Goal: Information Seeking & Learning: Learn about a topic

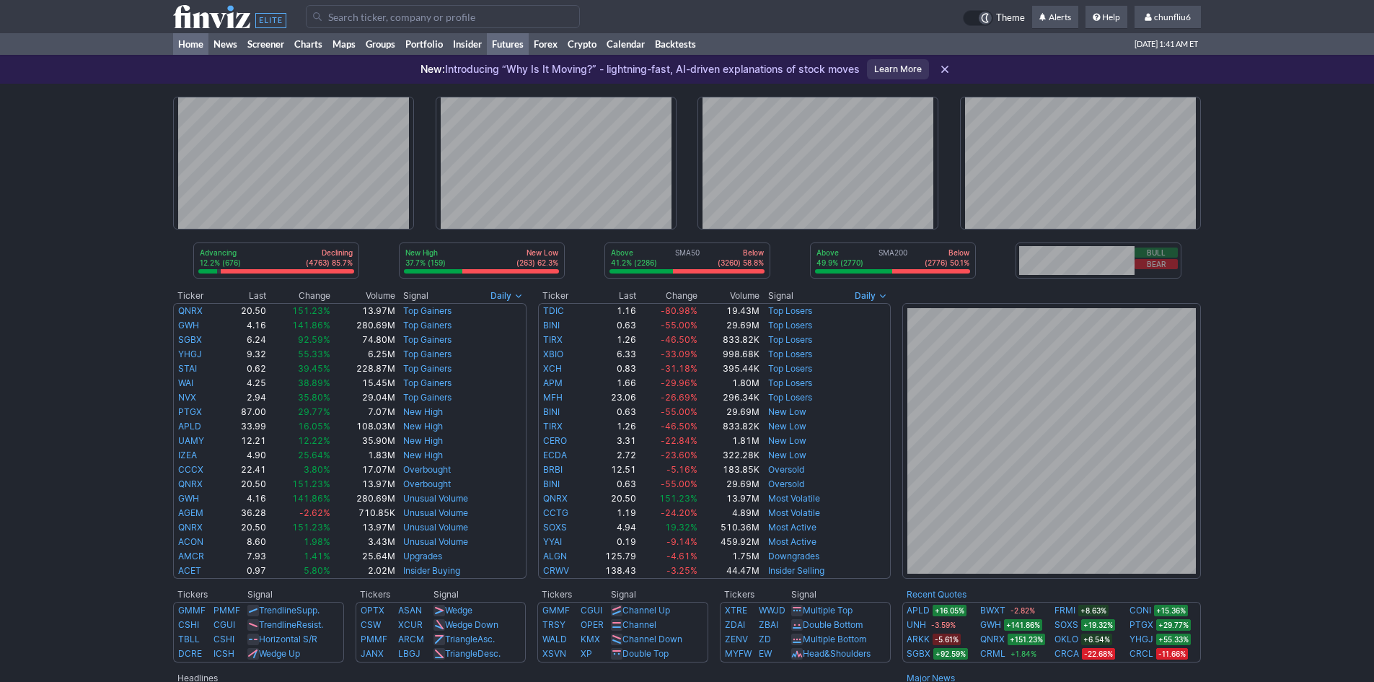
click at [519, 48] on link "Futures" at bounding box center [508, 44] width 42 height 22
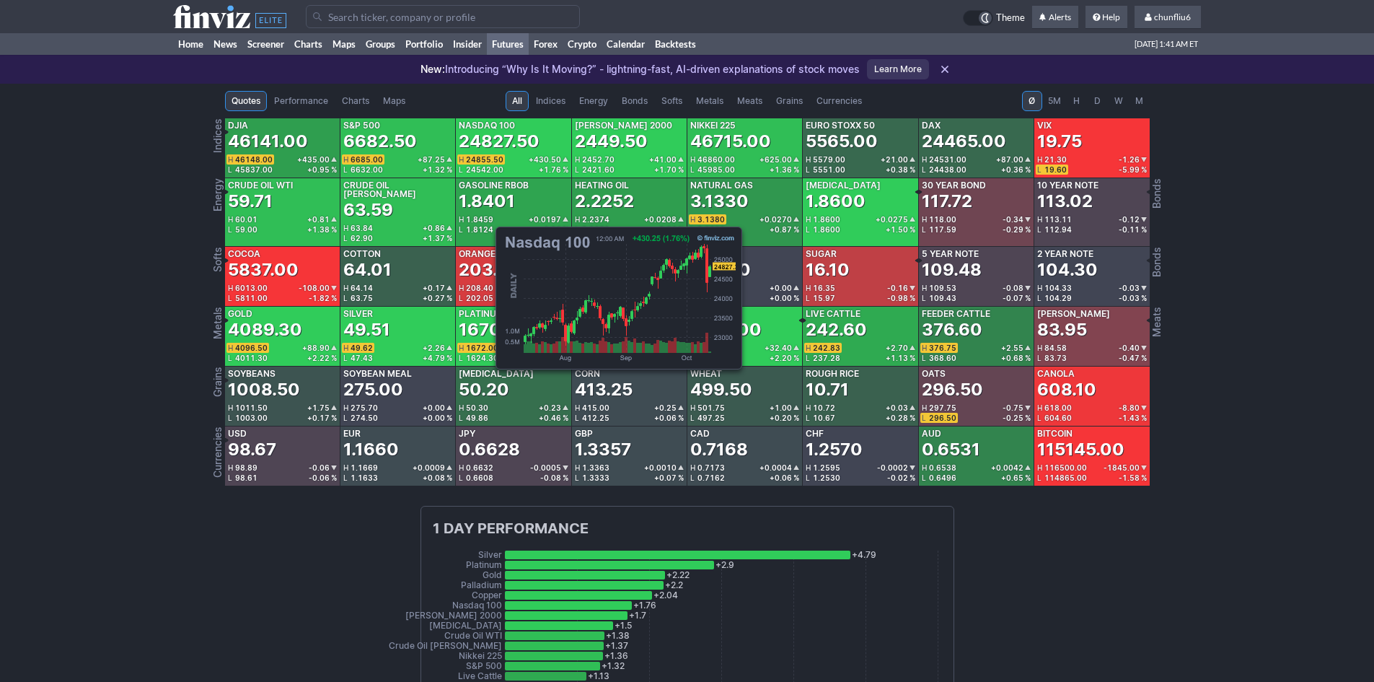
click at [488, 151] on div "24827.50" at bounding box center [499, 141] width 81 height 23
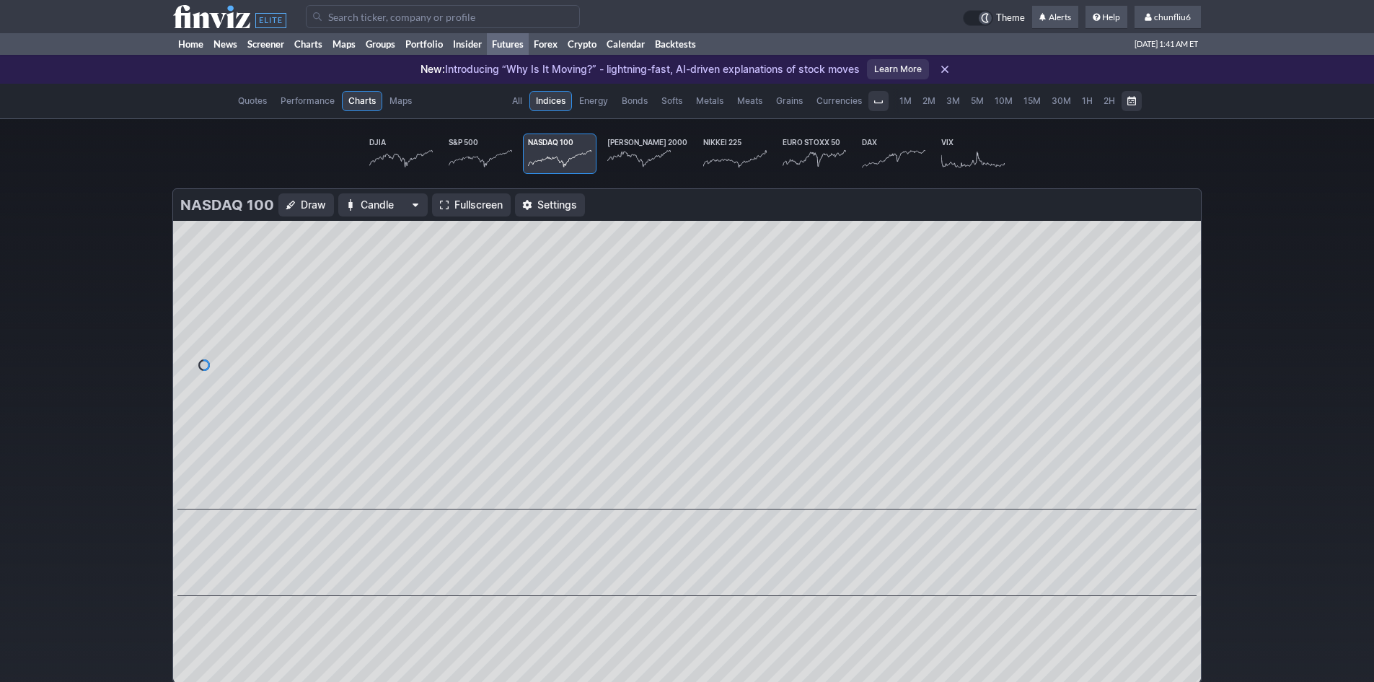
scroll to position [0, 89]
click at [454, 198] on span "Fullscreen" at bounding box center [478, 205] width 48 height 14
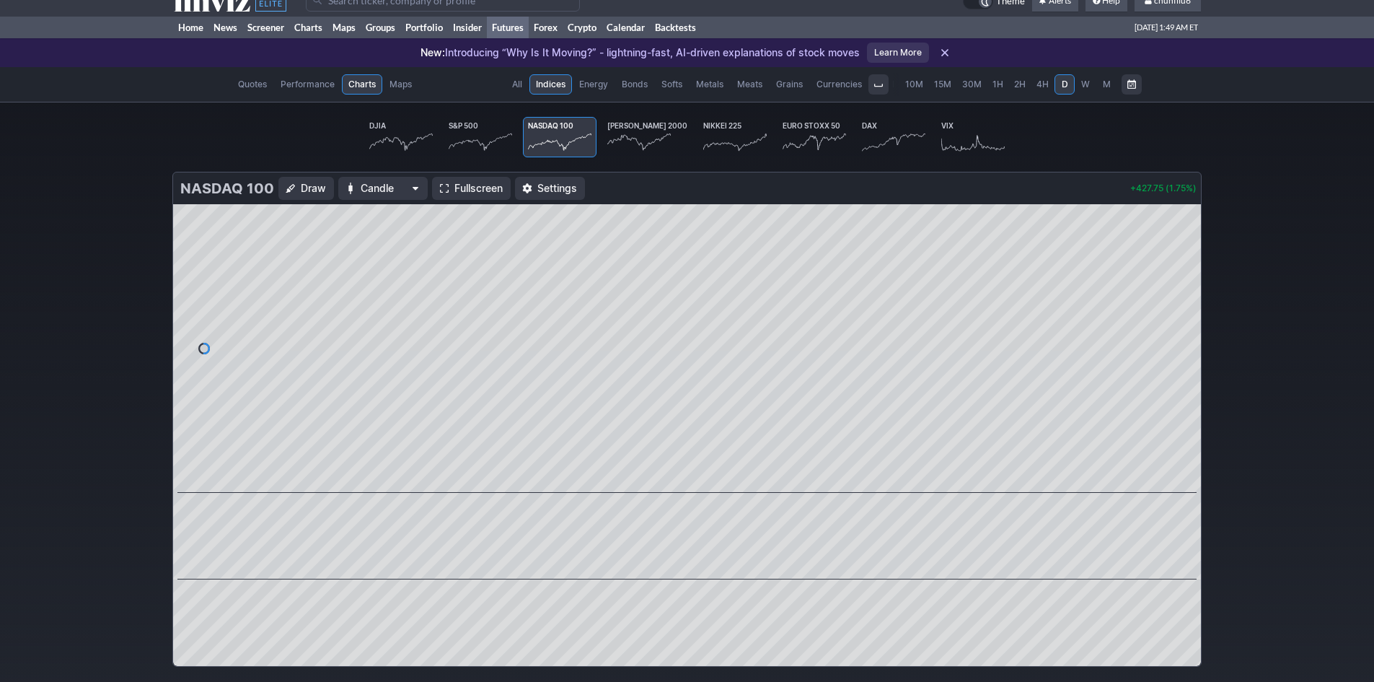
scroll to position [0, 0]
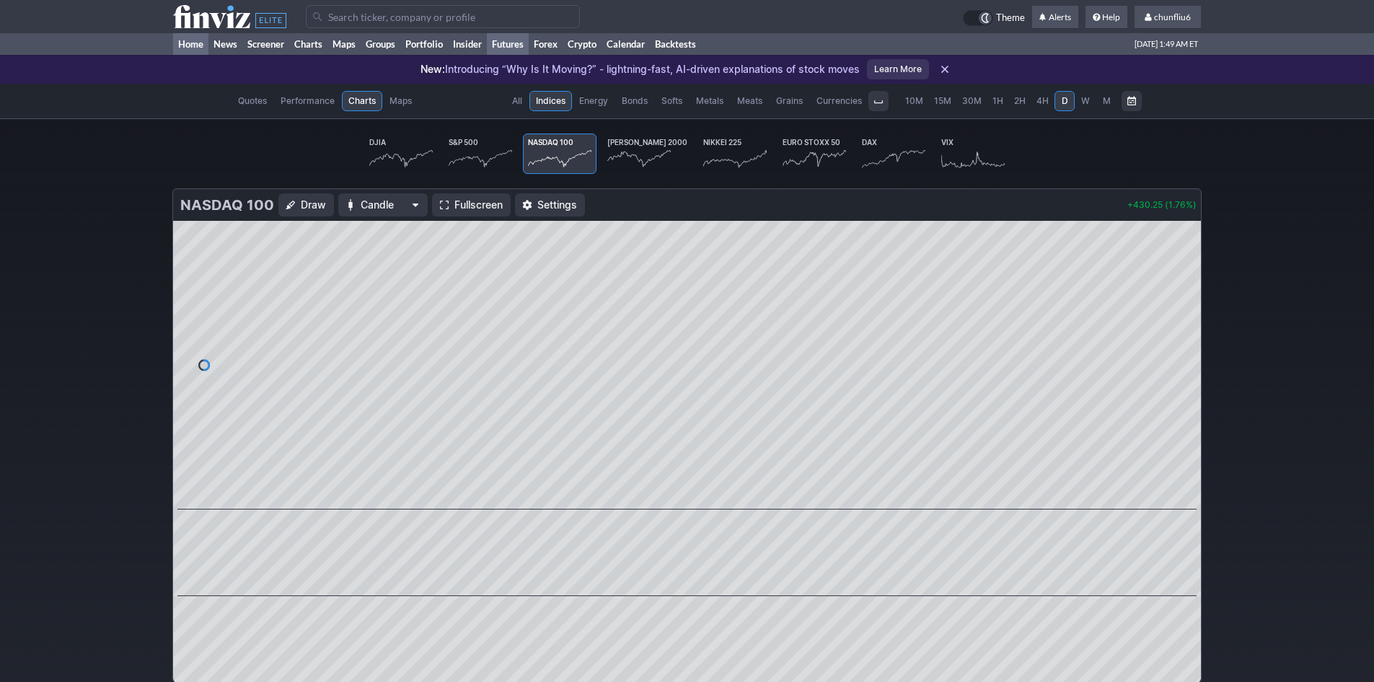
click at [193, 43] on link "Home" at bounding box center [190, 44] width 35 height 22
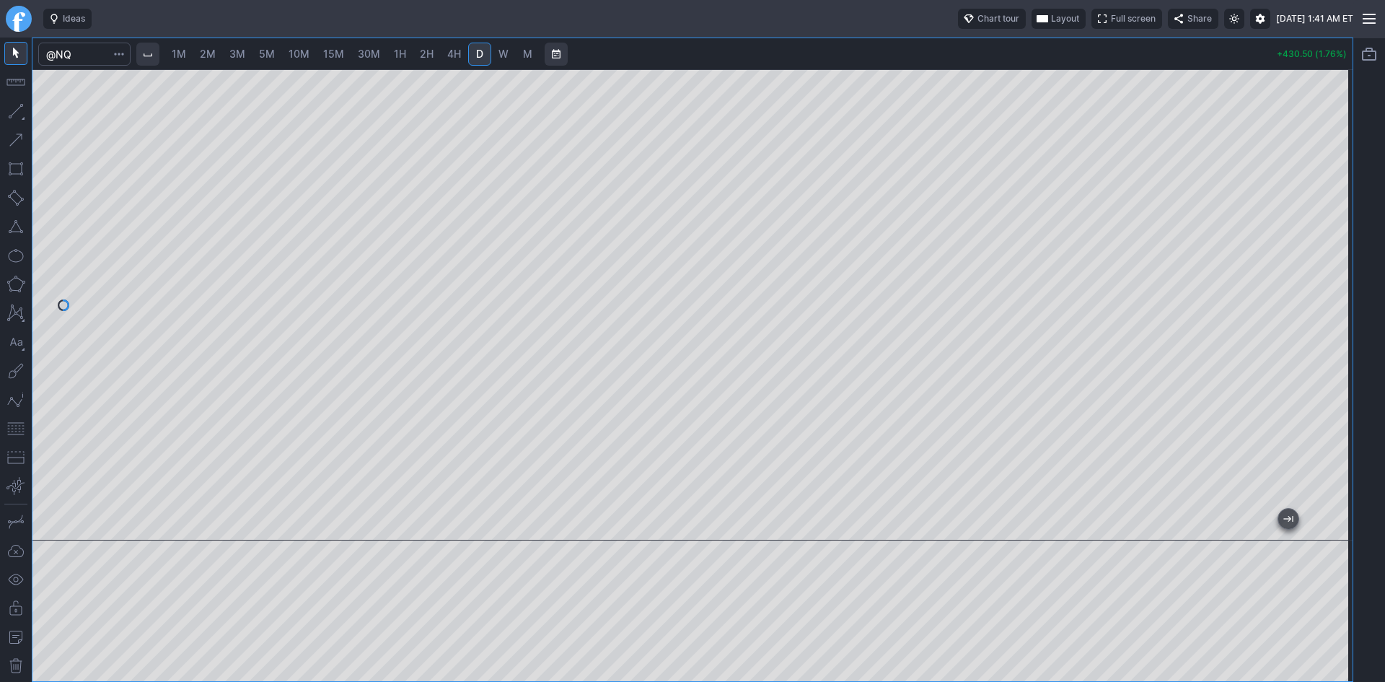
click at [182, 54] on span "1M" at bounding box center [179, 54] width 14 height 12
drag, startPoint x: 1339, startPoint y: 219, endPoint x: 1332, endPoint y: 265, distance: 46.6
click at [1336, 258] on div at bounding box center [1337, 301] width 30 height 435
click at [19, 433] on button "button" at bounding box center [15, 428] width 23 height 23
drag, startPoint x: 1333, startPoint y: 228, endPoint x: 1336, endPoint y: 315, distance: 87.3
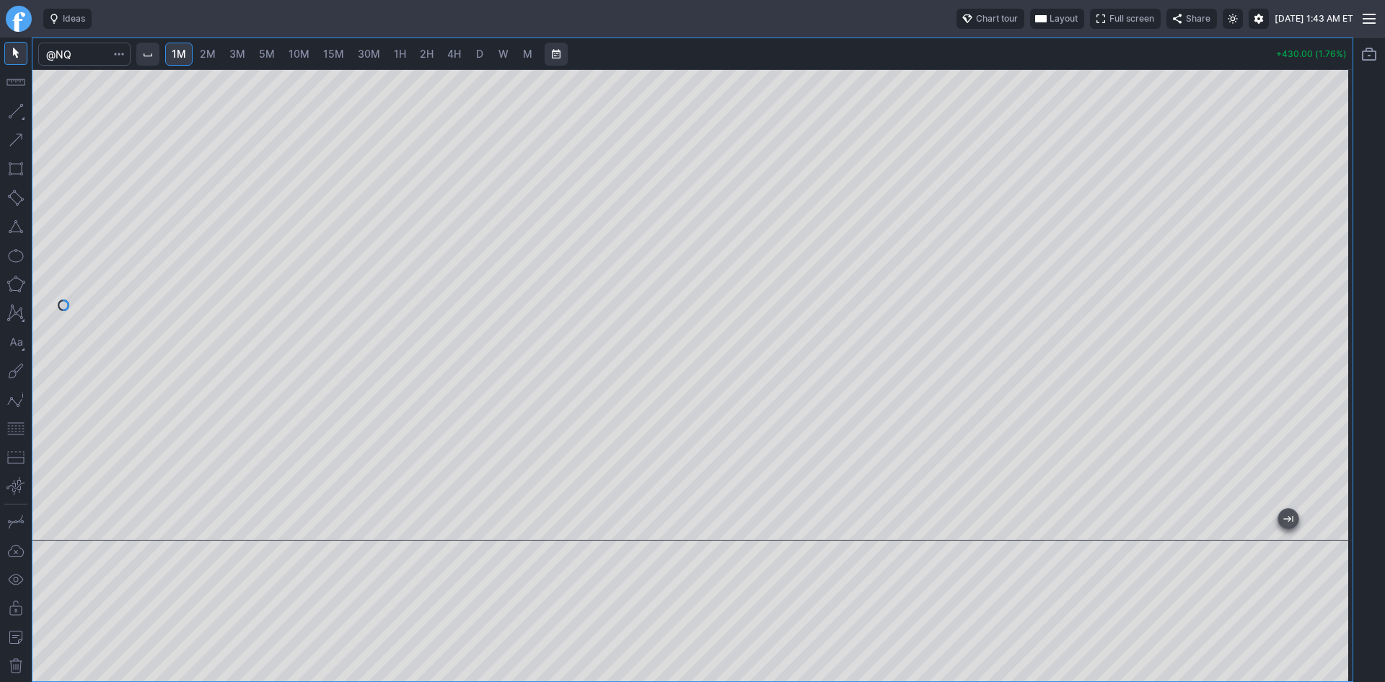
click at [1336, 315] on div at bounding box center [1337, 301] width 30 height 435
click at [1049, 17] on span "Layout" at bounding box center [1063, 19] width 28 height 14
click at [992, 45] on button "Layout" at bounding box center [991, 47] width 20 height 20
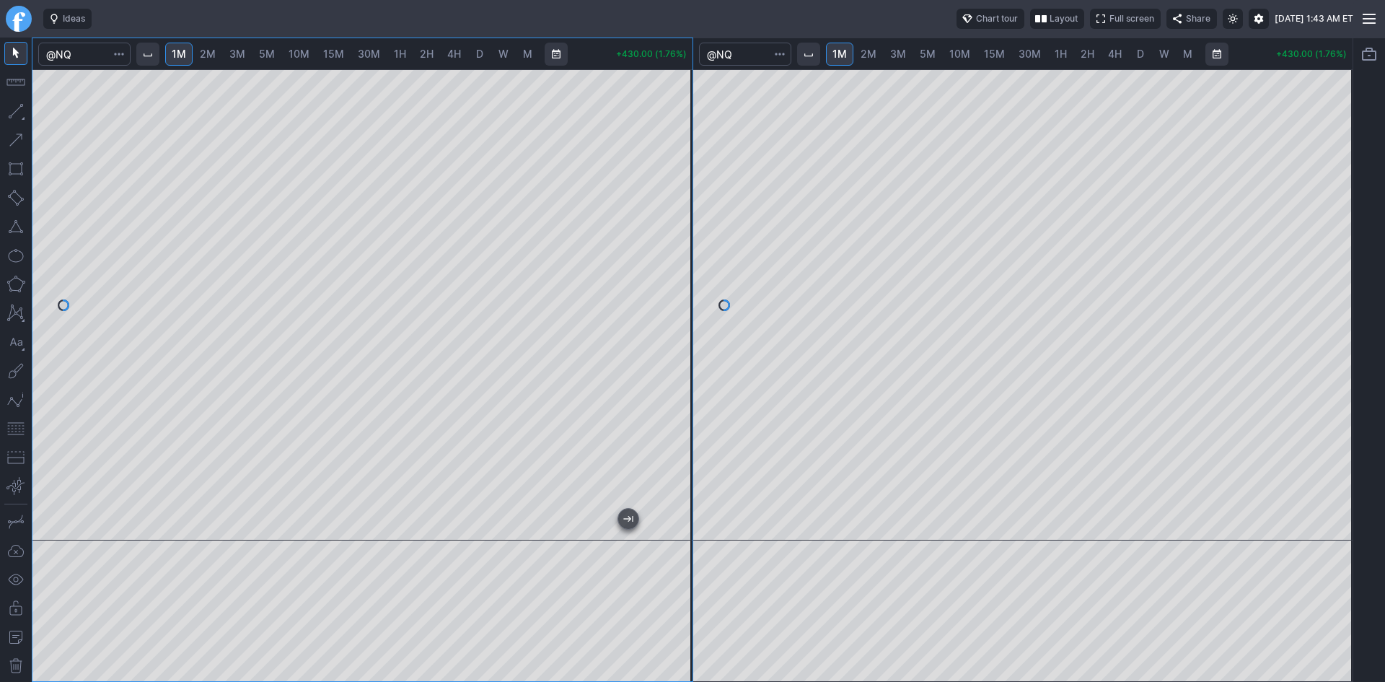
click at [966, 46] on link "10M" at bounding box center [960, 54] width 34 height 23
drag, startPoint x: 1336, startPoint y: 179, endPoint x: 1337, endPoint y: 148, distance: 31.0
click at [1337, 148] on div at bounding box center [1337, 301] width 30 height 435
drag, startPoint x: 677, startPoint y: 366, endPoint x: 687, endPoint y: 213, distance: 153.2
click at [687, 213] on div at bounding box center [677, 301] width 30 height 435
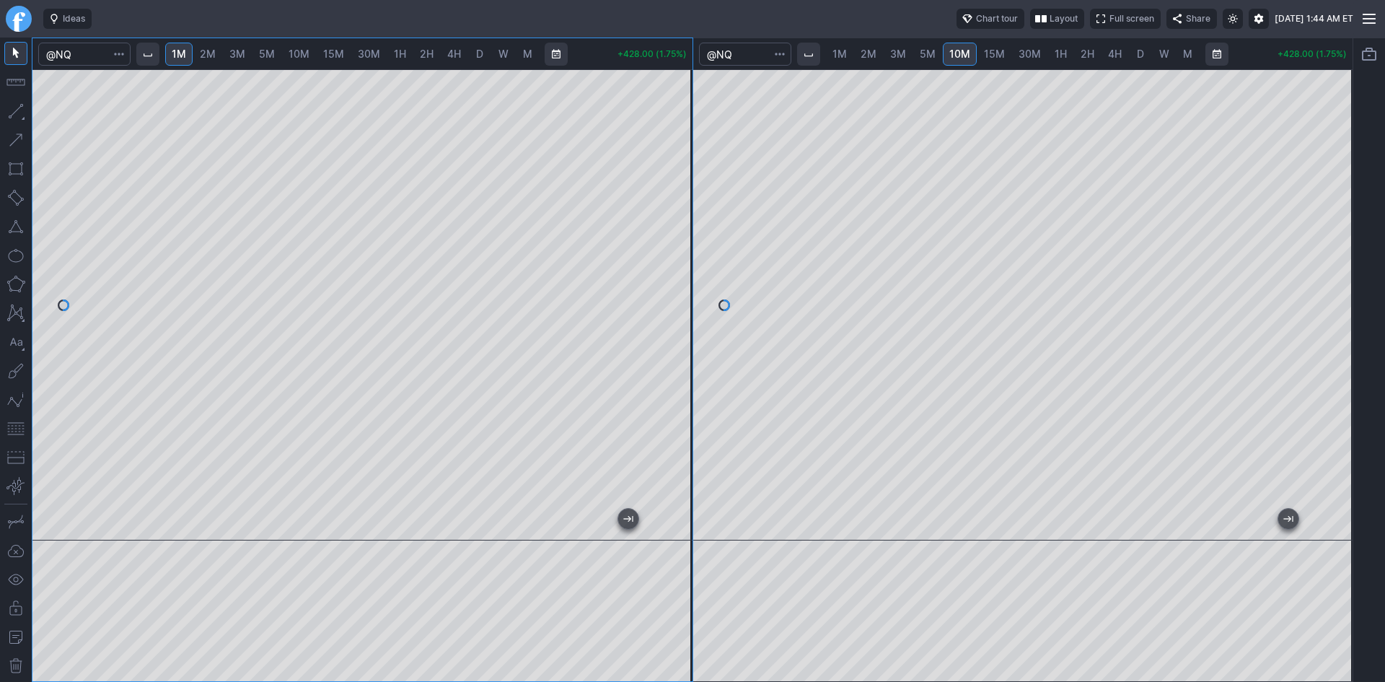
click at [925, 56] on span "5M" at bounding box center [928, 54] width 16 height 12
click at [1279, 146] on div at bounding box center [1023, 304] width 660 height 471
drag, startPoint x: 1342, startPoint y: 268, endPoint x: 1338, endPoint y: 164, distance: 103.9
click at [1338, 164] on div at bounding box center [1337, 301] width 30 height 435
drag, startPoint x: 1336, startPoint y: 363, endPoint x: 1341, endPoint y: 195, distance: 167.4
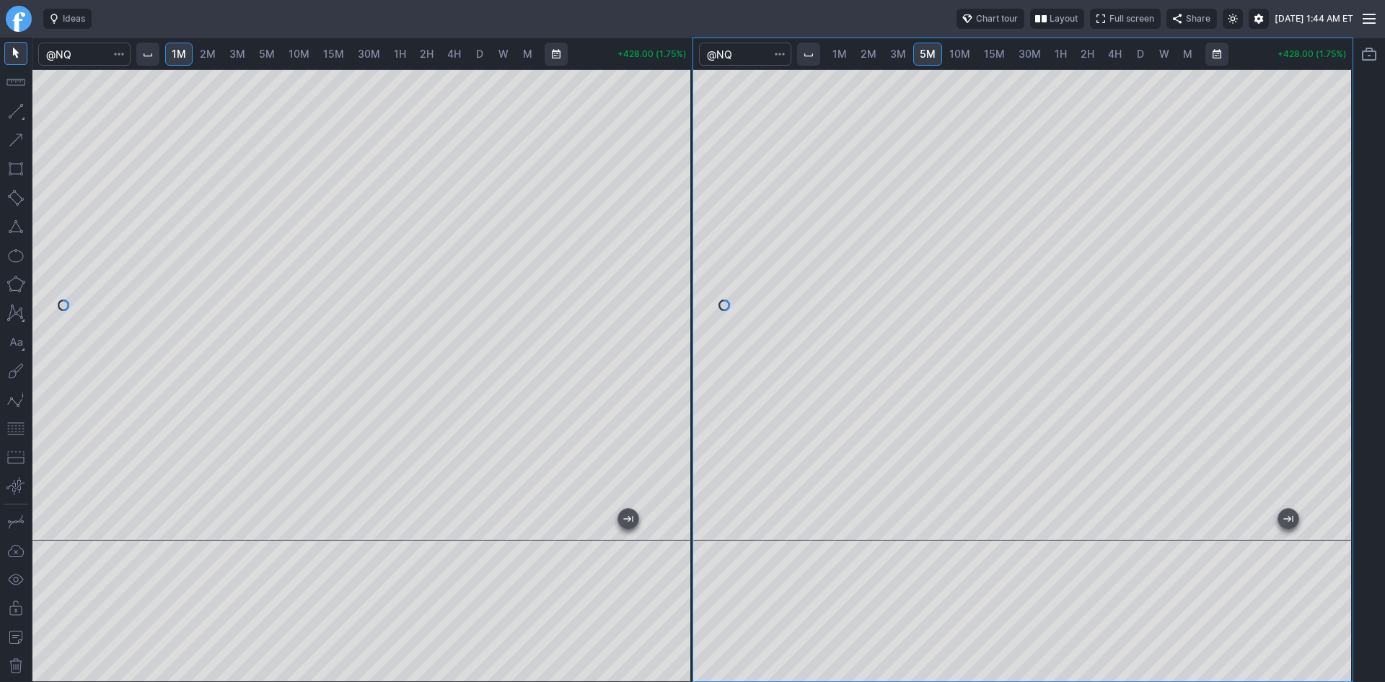
click at [1341, 195] on div at bounding box center [1337, 301] width 30 height 435
drag, startPoint x: 1345, startPoint y: 234, endPoint x: 1331, endPoint y: 374, distance: 140.7
click at [1331, 374] on div at bounding box center [1337, 301] width 30 height 435
drag, startPoint x: 1335, startPoint y: 330, endPoint x: 1333, endPoint y: 373, distance: 43.3
click at [1333, 373] on div at bounding box center [1337, 301] width 30 height 435
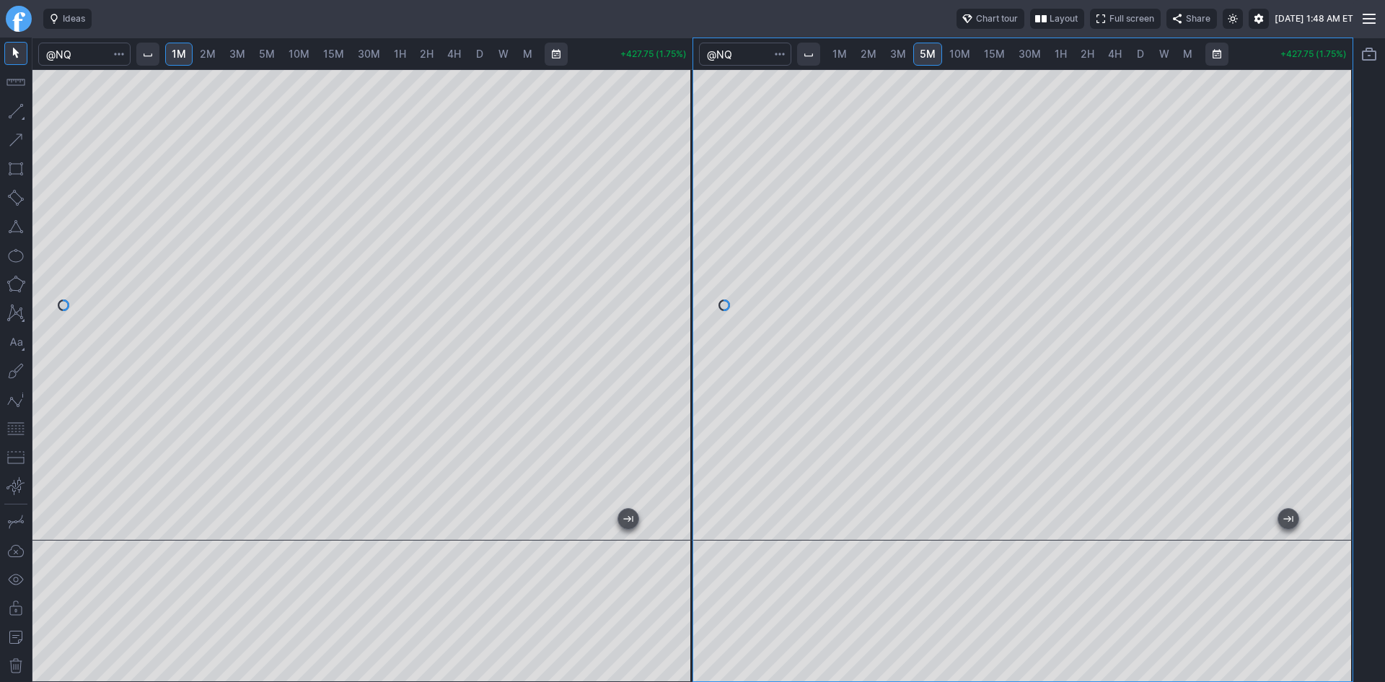
drag, startPoint x: 685, startPoint y: 287, endPoint x: 682, endPoint y: 343, distance: 55.6
click at [682, 343] on div at bounding box center [677, 301] width 30 height 435
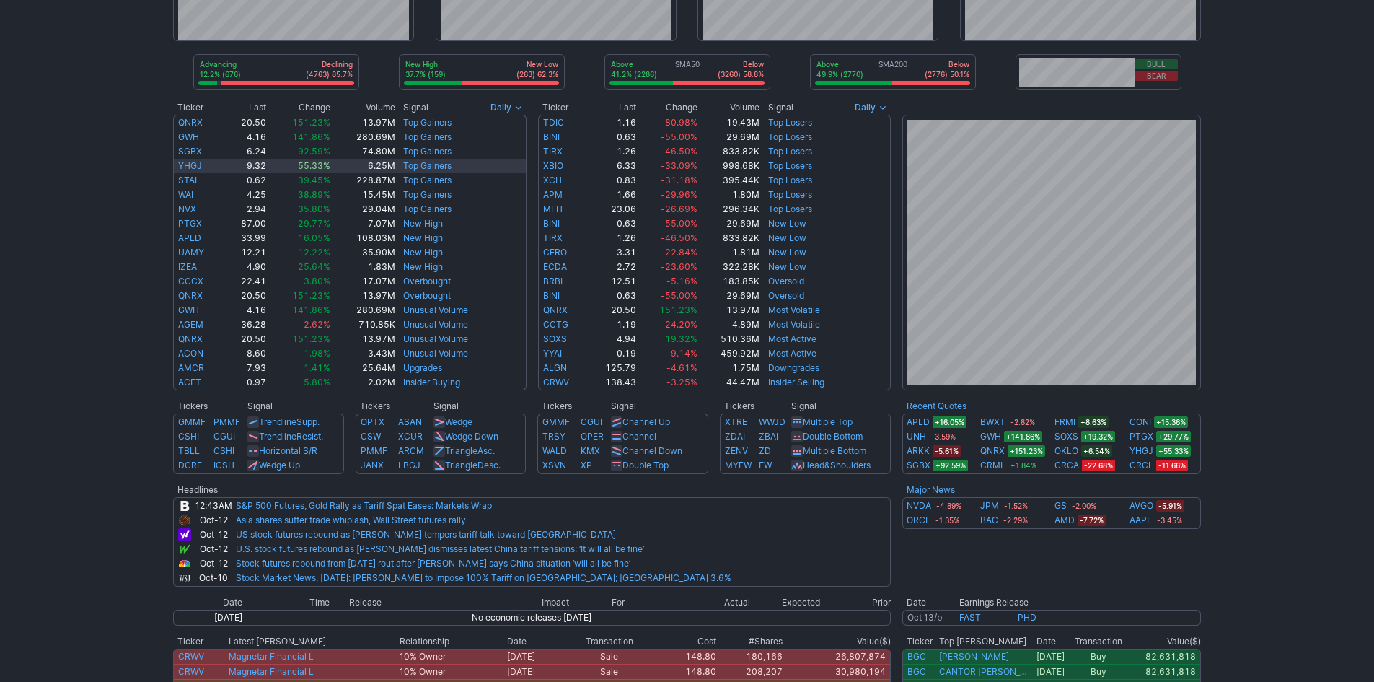
scroll to position [288, 0]
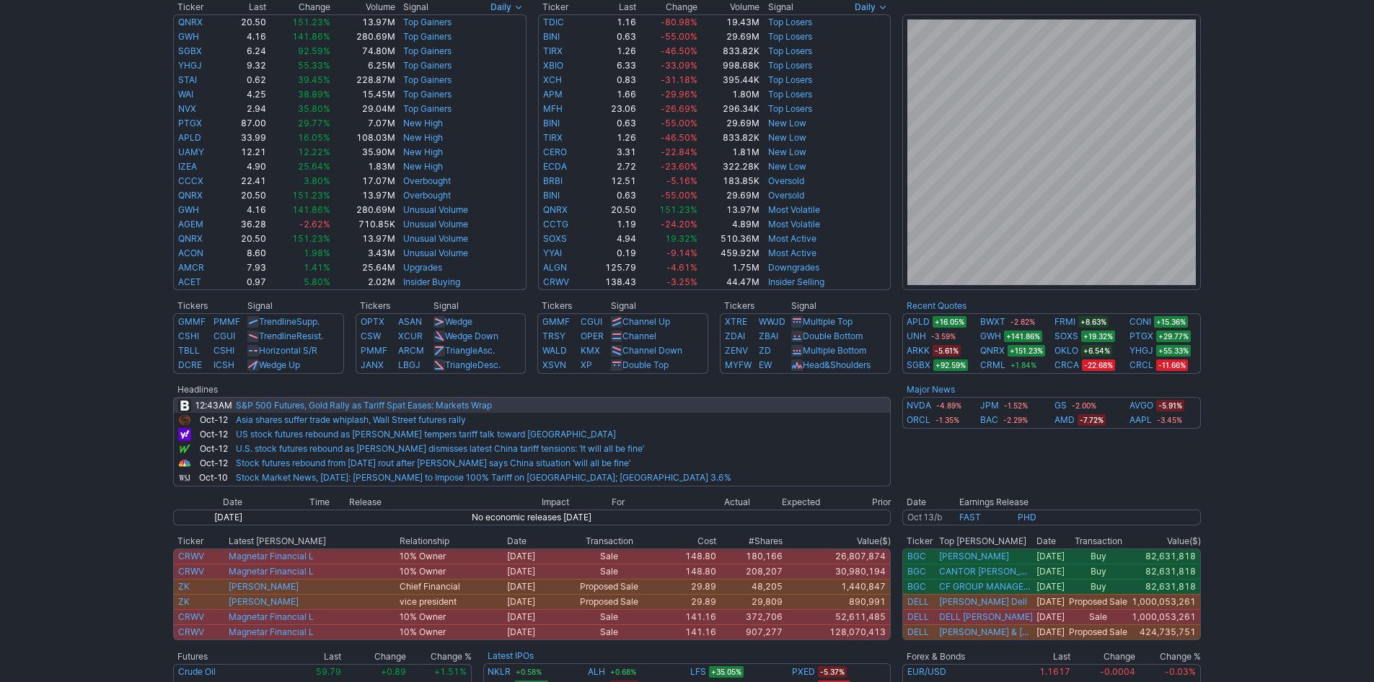
click at [379, 409] on link "S&P 500 Futures, Gold Rally as Tariff Spat Eases: Markets Wrap" at bounding box center [364, 405] width 256 height 11
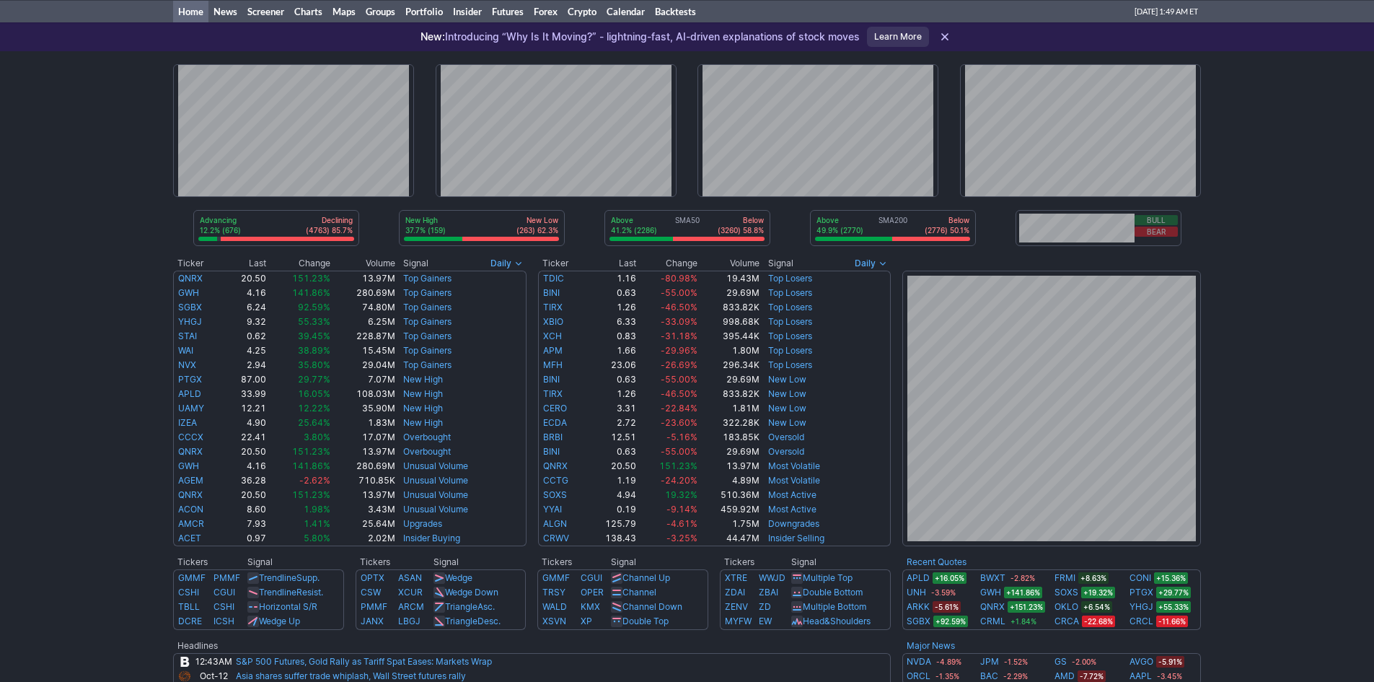
scroll to position [0, 0]
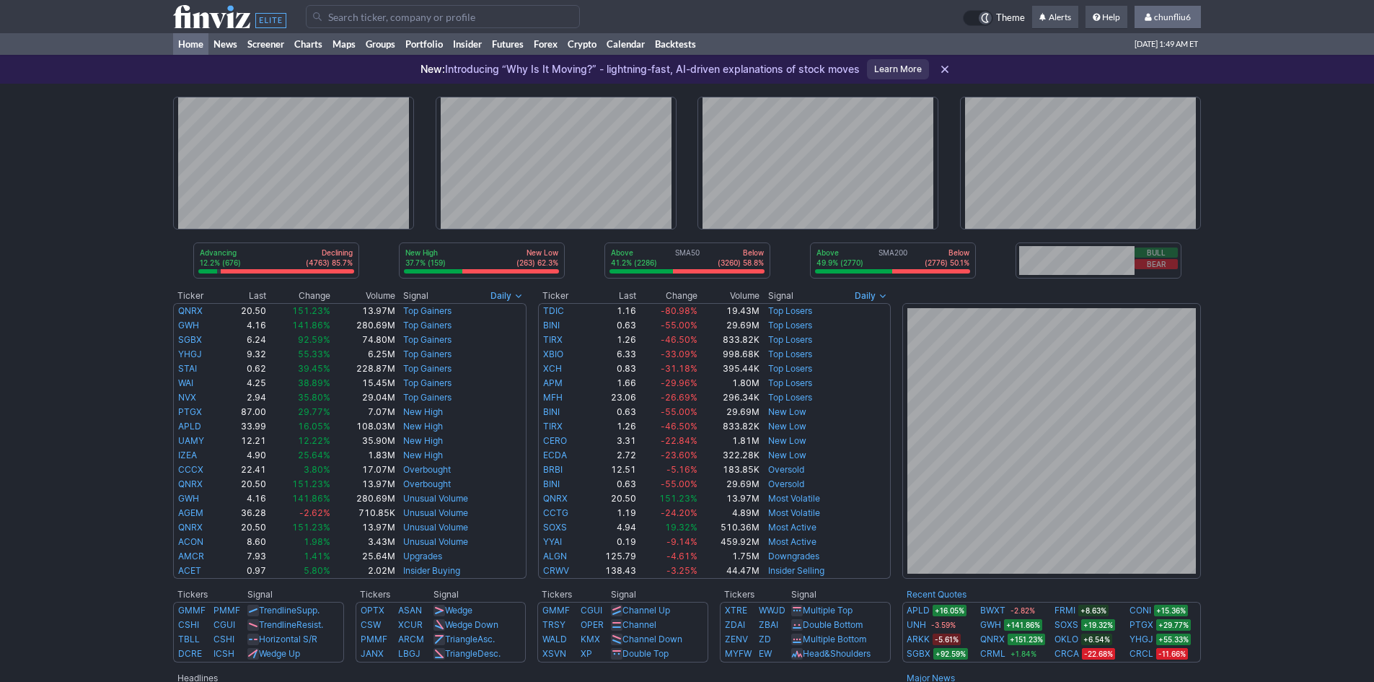
click at [1166, 17] on span "chunfliu6" at bounding box center [1172, 17] width 37 height 11
click at [1149, 105] on link "Sign Out" at bounding box center [1160, 106] width 81 height 23
